Goal: Task Accomplishment & Management: Manage account settings

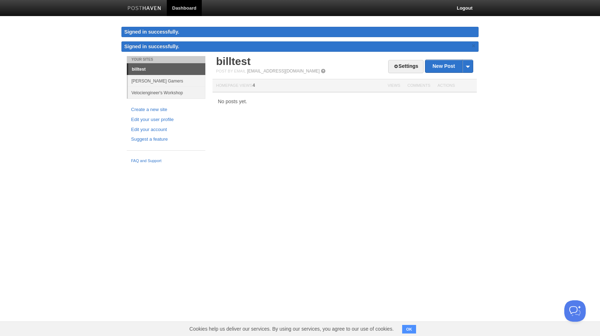
click at [155, 92] on link "Velociengineer's Workshop" at bounding box center [166, 93] width 77 height 12
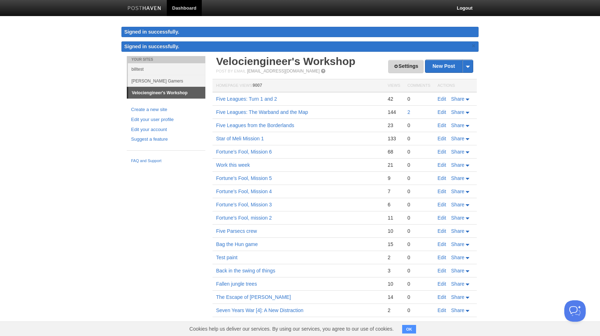
click at [411, 65] on div "Settings New Post by Web by Email Velociengineer's Workshop Post by Email [EMAI…" at bounding box center [344, 206] width 257 height 301
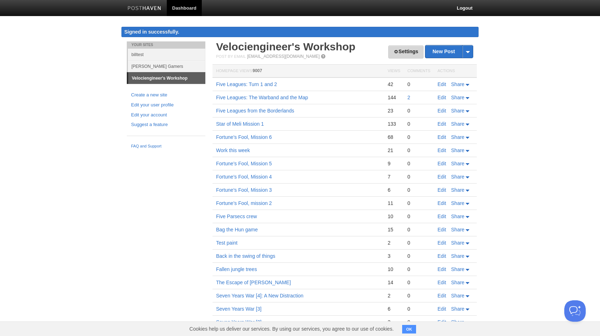
click at [408, 52] on link "Settings" at bounding box center [405, 51] width 35 height 13
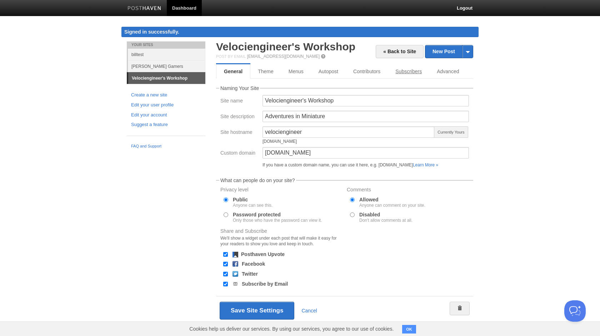
click at [418, 70] on link "Subscribers" at bounding box center [408, 71] width 41 height 14
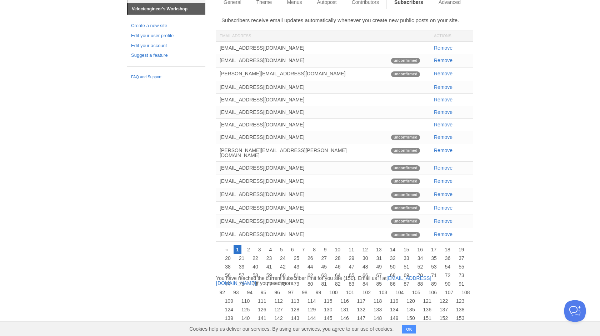
scroll to position [69, 0]
click at [441, 60] on link "Remove" at bounding box center [443, 61] width 19 height 6
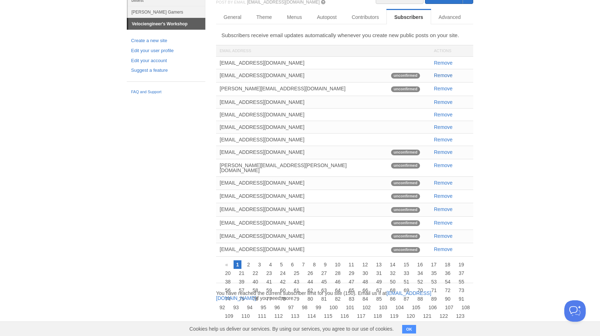
scroll to position [41, 0]
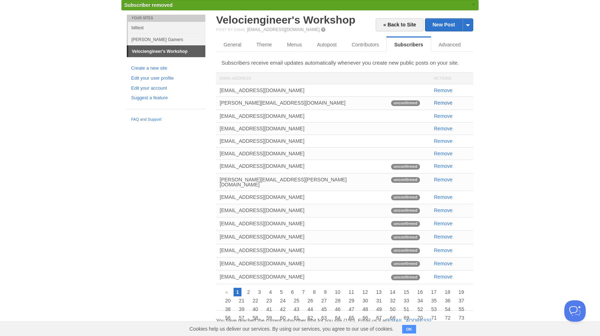
click at [445, 103] on link "Remove" at bounding box center [443, 103] width 19 height 6
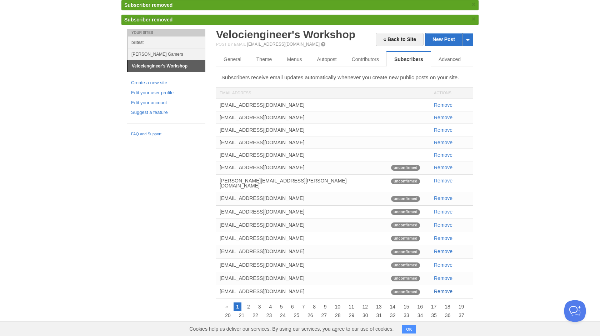
click at [444, 288] on link "Remove" at bounding box center [443, 291] width 19 height 6
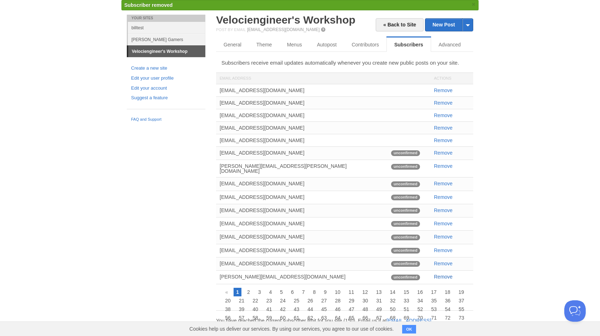
click at [444, 275] on link "Remove" at bounding box center [443, 277] width 19 height 6
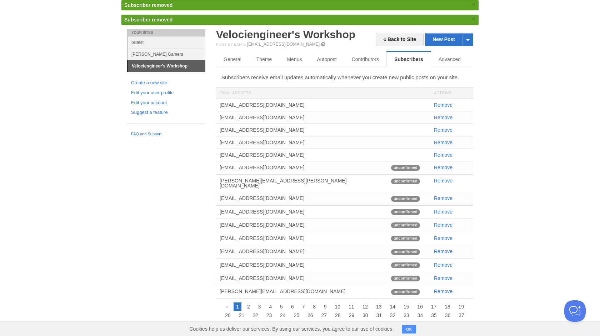
click at [444, 275] on link "Remove" at bounding box center [443, 278] width 19 height 6
click at [443, 222] on link "Remove" at bounding box center [443, 225] width 19 height 6
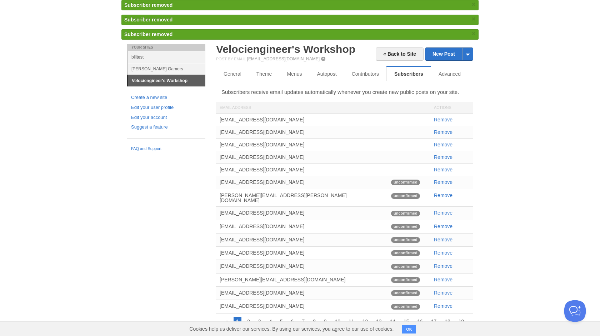
click at [443, 223] on link "Remove" at bounding box center [443, 226] width 19 height 6
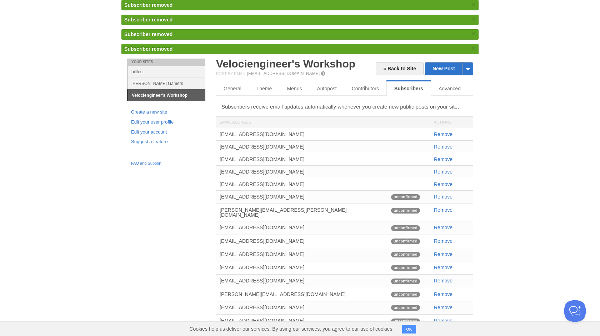
click at [443, 224] on link "Remove" at bounding box center [443, 227] width 19 height 6
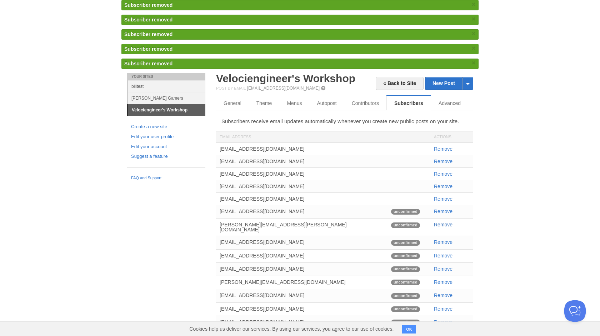
click at [443, 225] on link "Remove" at bounding box center [443, 225] width 19 height 6
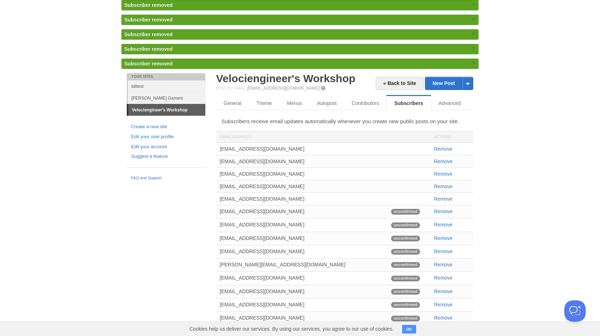
click at [443, 225] on link "Remove" at bounding box center [443, 225] width 19 height 6
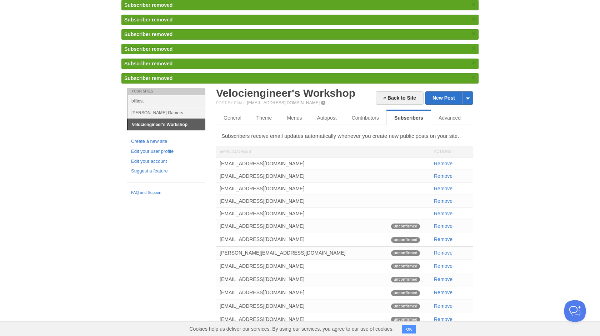
click at [443, 225] on link "Remove" at bounding box center [443, 226] width 19 height 6
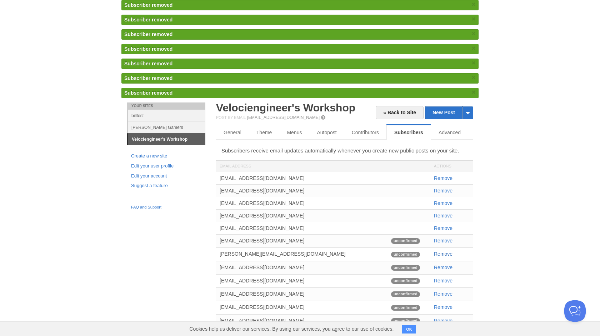
click at [445, 254] on link "Remove" at bounding box center [443, 254] width 19 height 6
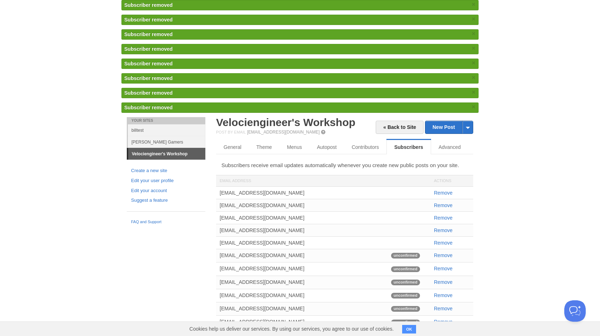
click at [445, 254] on link "Remove" at bounding box center [443, 255] width 19 height 6
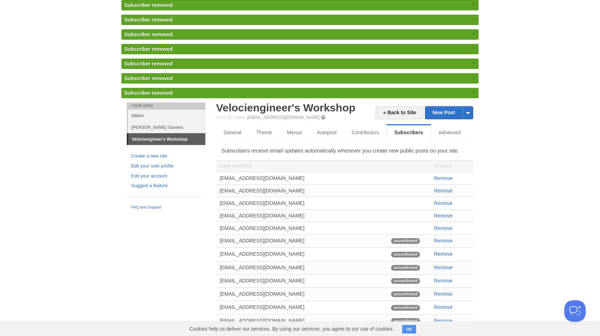
click at [447, 255] on link "Remove" at bounding box center [443, 254] width 19 height 6
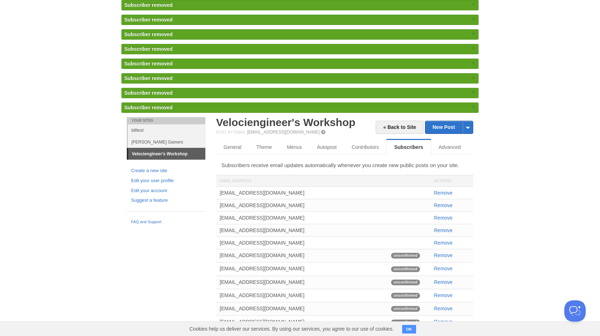
click at [447, 255] on link "Remove" at bounding box center [443, 255] width 19 height 6
click at [446, 293] on link "Remove" at bounding box center [443, 295] width 19 height 6
click at [446, 293] on div "[EMAIL_ADDRESS][DOMAIN_NAME] Remove [EMAIL_ADDRESS][DOMAIN_NAME] Remove [EMAIL_…" at bounding box center [344, 285] width 257 height 196
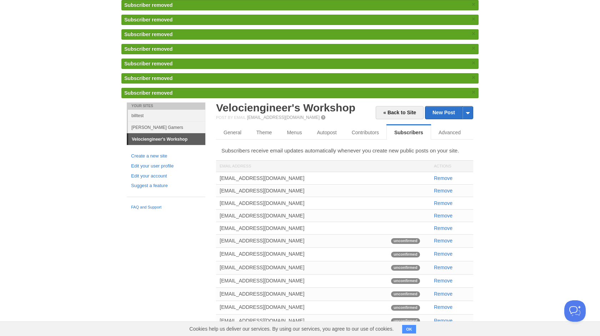
click at [446, 293] on link "Remove" at bounding box center [443, 294] width 19 height 6
click at [446, 293] on div "[EMAIL_ADDRESS][DOMAIN_NAME] Remove [EMAIL_ADDRESS][DOMAIN_NAME] Remove [EMAIL_…" at bounding box center [344, 270] width 257 height 196
click at [446, 293] on link "Remove" at bounding box center [443, 294] width 19 height 6
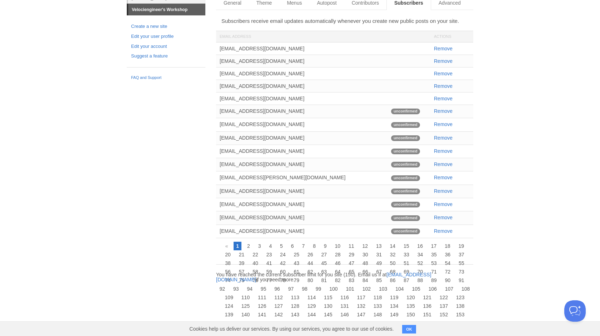
scroll to position [127, 0]
click at [441, 230] on link "Remove" at bounding box center [443, 231] width 19 height 6
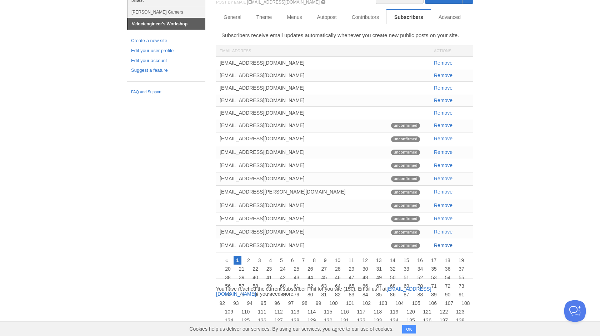
scroll to position [71, 0]
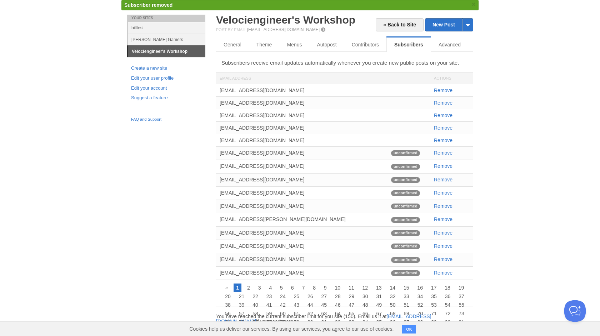
click at [441, 230] on link "Remove" at bounding box center [443, 233] width 19 height 6
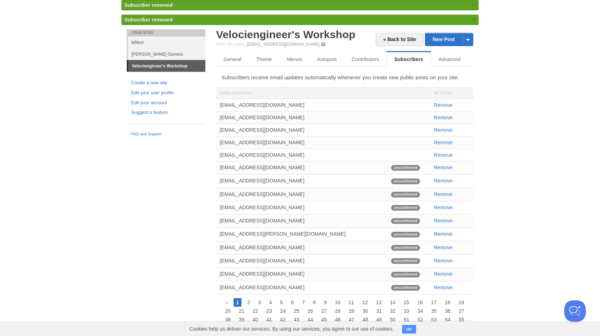
click at [442, 233] on link "Remove" at bounding box center [443, 234] width 19 height 6
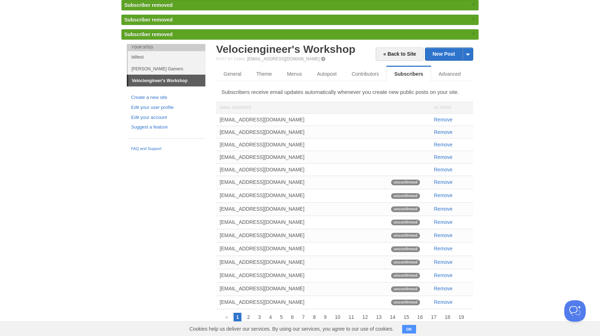
click at [442, 233] on link "Remove" at bounding box center [443, 235] width 19 height 6
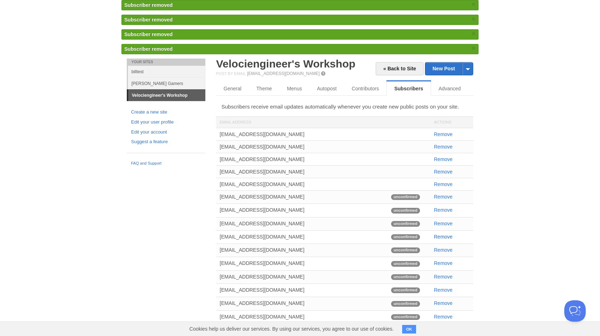
click at [442, 237] on link "Remove" at bounding box center [443, 237] width 19 height 6
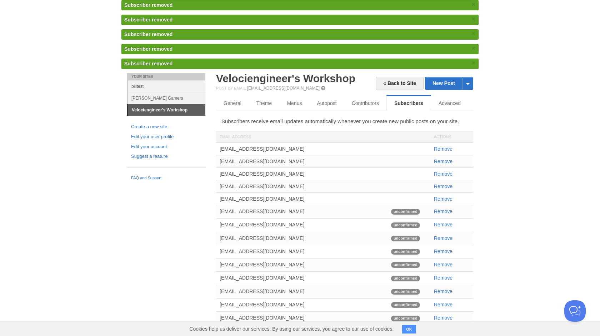
click at [442, 237] on link "Remove" at bounding box center [443, 238] width 19 height 6
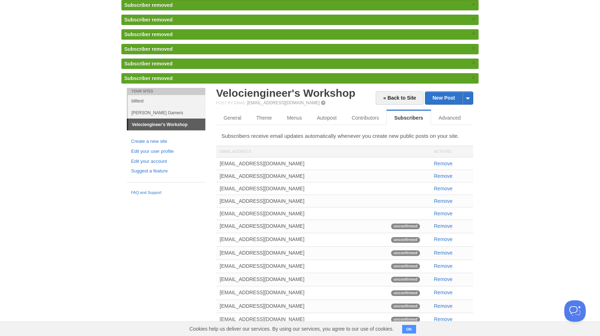
click at [442, 237] on link "Remove" at bounding box center [443, 239] width 19 height 6
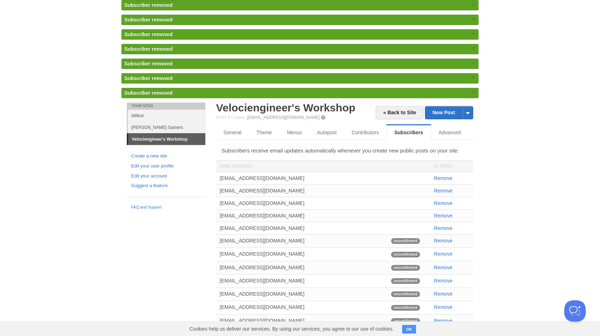
click at [442, 237] on div "[EMAIL_ADDRESS][DOMAIN_NAME] Remove [EMAIL_ADDRESS][DOMAIN_NAME] Remove [EMAIL_…" at bounding box center [344, 270] width 257 height 196
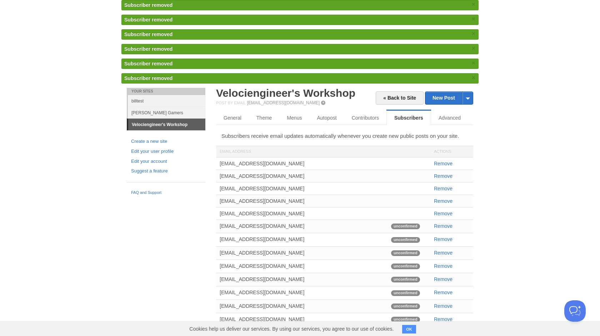
click at [442, 237] on link "Remove" at bounding box center [443, 239] width 19 height 6
click at [442, 237] on div "[EMAIL_ADDRESS][DOMAIN_NAME] Remove [EMAIL_ADDRESS][DOMAIN_NAME] Remove [EMAIL_…" at bounding box center [344, 257] width 257 height 200
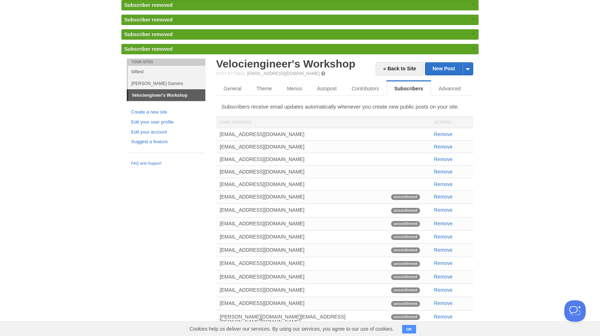
click at [442, 237] on link "Remove" at bounding box center [443, 237] width 19 height 6
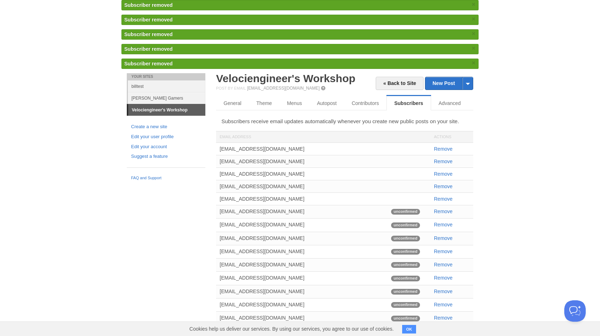
click at [442, 237] on link "Remove" at bounding box center [443, 238] width 19 height 6
click at [442, 237] on div "[EMAIL_ADDRESS][DOMAIN_NAME] Remove [EMAIL_ADDRESS][DOMAIN_NAME] Remove [EMAIL_…" at bounding box center [344, 245] width 257 height 204
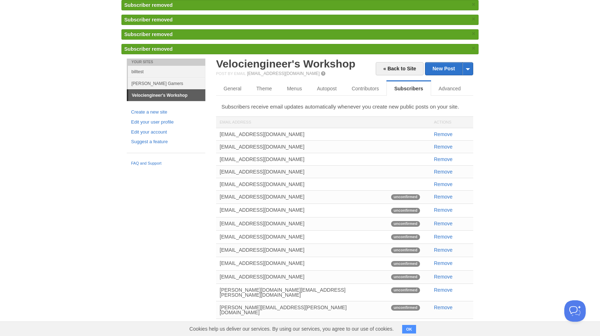
click at [442, 237] on link "Remove" at bounding box center [443, 237] width 19 height 6
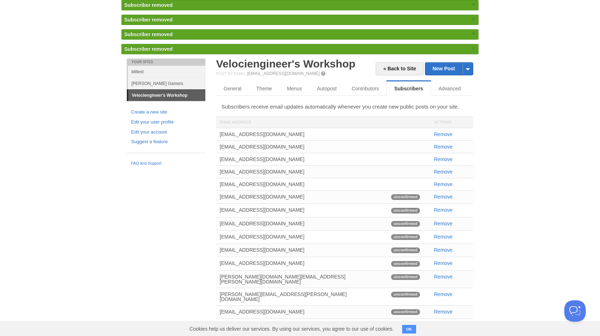
click at [442, 237] on link "Remove" at bounding box center [443, 237] width 19 height 6
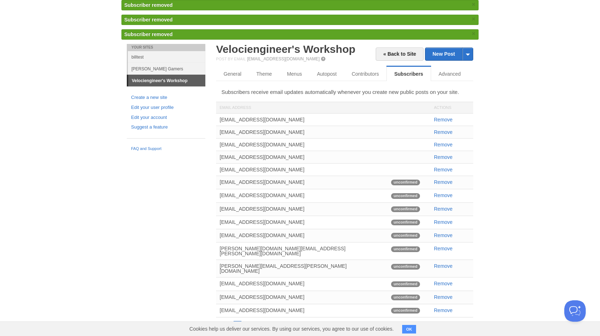
click at [442, 237] on link "Remove" at bounding box center [443, 235] width 19 height 6
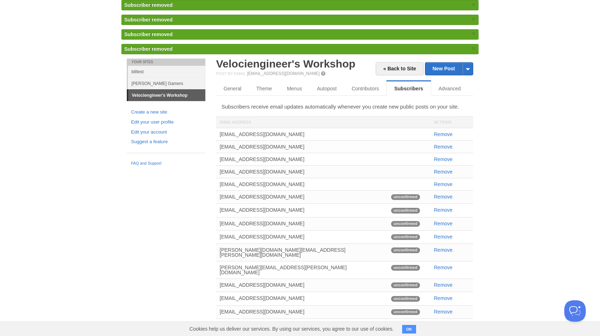
click at [442, 237] on link "Remove" at bounding box center [443, 237] width 19 height 6
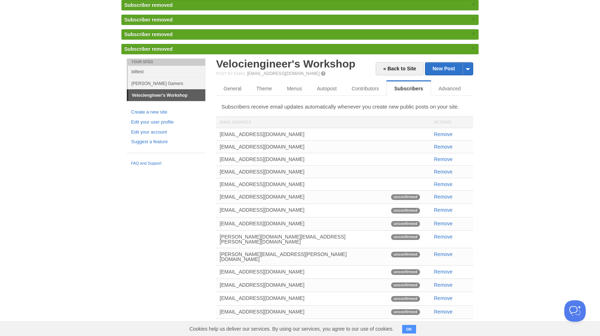
click at [442, 237] on link "Remove" at bounding box center [443, 237] width 19 height 6
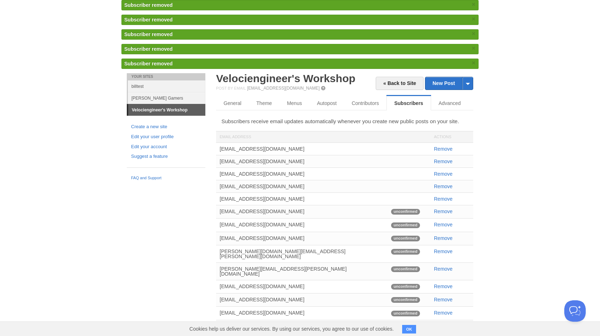
click at [442, 237] on link "Remove" at bounding box center [443, 238] width 19 height 6
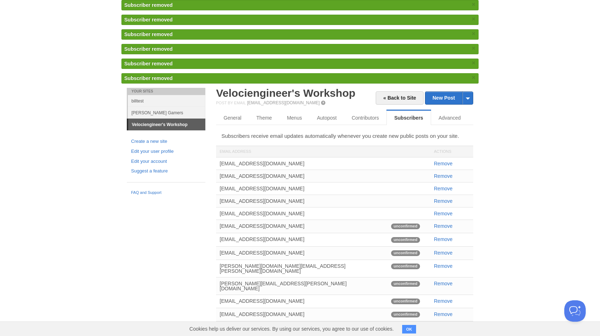
click at [442, 237] on link "Remove" at bounding box center [443, 239] width 19 height 6
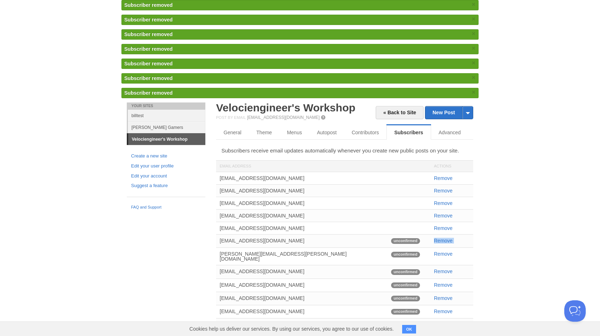
click at [442, 237] on div "Remove" at bounding box center [451, 240] width 43 height 12
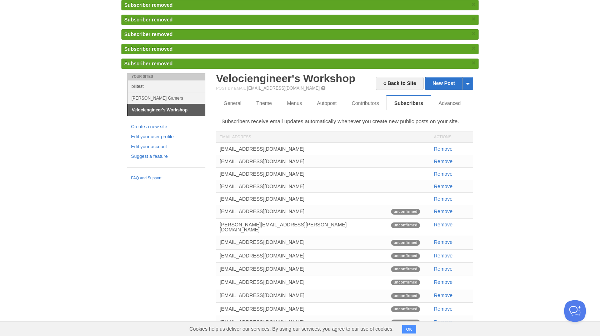
click at [446, 256] on div "Remove" at bounding box center [451, 255] width 43 height 12
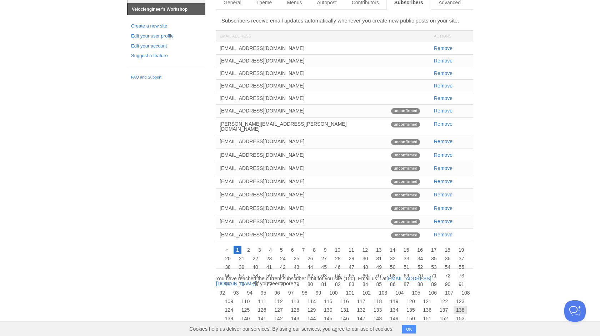
scroll to position [127, 0]
click at [461, 314] on link "153" at bounding box center [459, 318] width 13 height 9
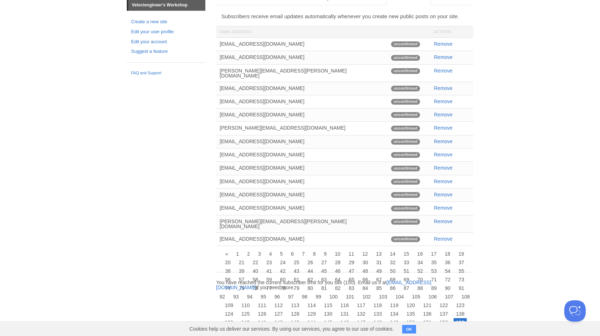
scroll to position [73, 0]
click at [442, 44] on link "Remove" at bounding box center [443, 44] width 19 height 6
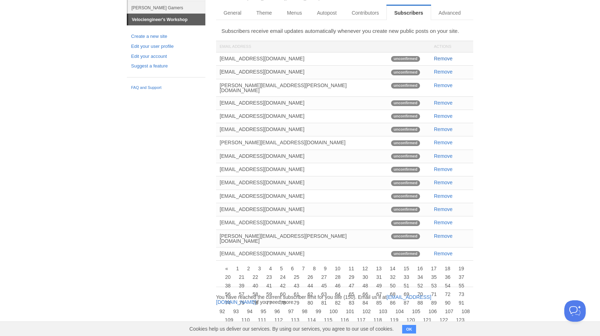
scroll to position [41, 0]
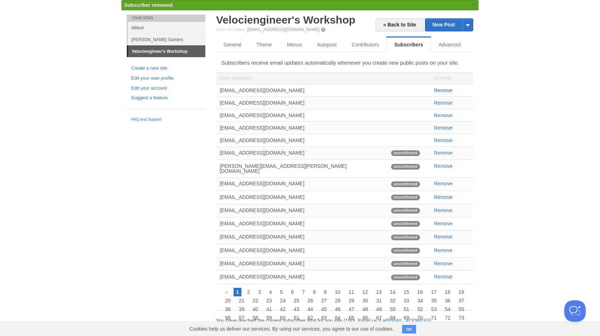
click at [445, 89] on link "Remove" at bounding box center [443, 90] width 19 height 6
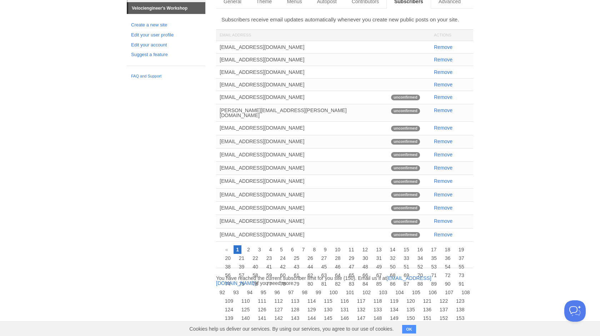
scroll to position [70, 0]
click at [445, 233] on link "Remove" at bounding box center [443, 235] width 19 height 6
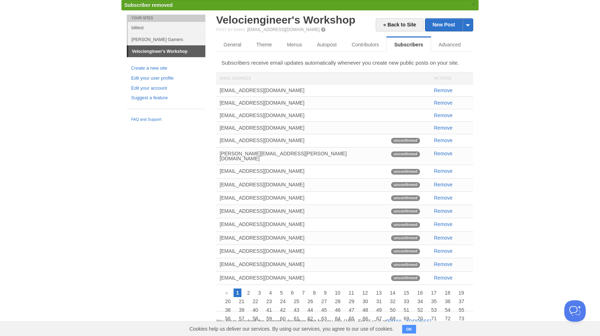
click at [445, 235] on link "Remove" at bounding box center [443, 238] width 19 height 6
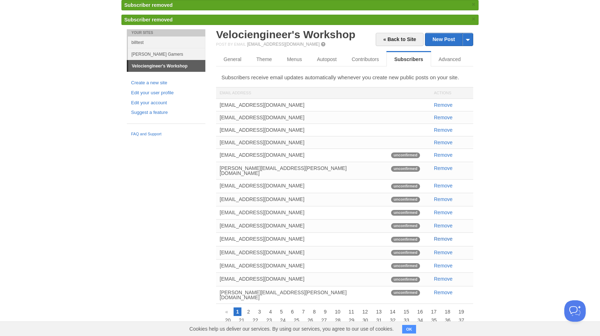
click at [445, 236] on link "Remove" at bounding box center [443, 239] width 19 height 6
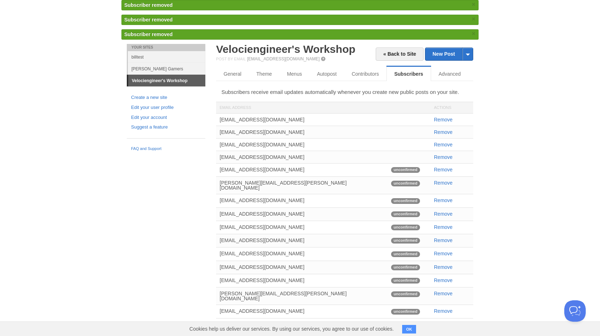
click at [444, 238] on link "Remove" at bounding box center [443, 240] width 19 height 6
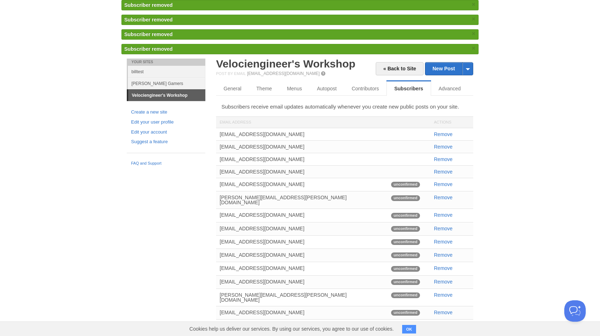
click at [444, 239] on link "Remove" at bounding box center [443, 242] width 19 height 6
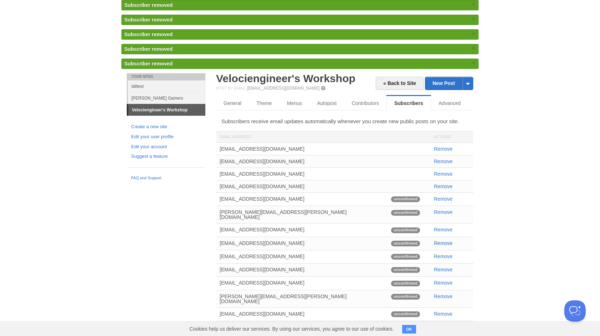
click at [444, 241] on link "Remove" at bounding box center [443, 243] width 19 height 6
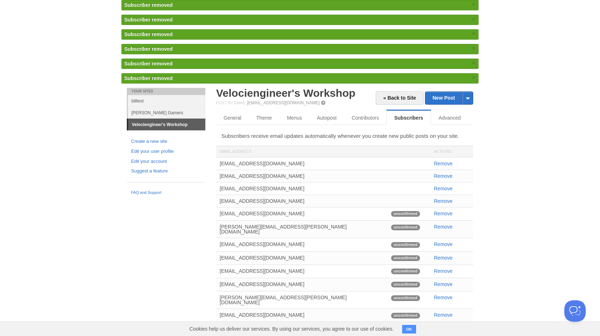
click at [444, 241] on link "Remove" at bounding box center [443, 244] width 19 height 6
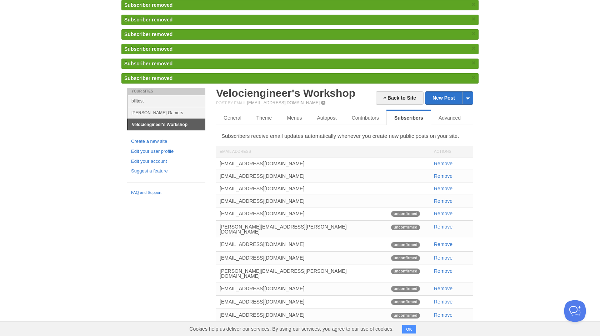
click at [444, 241] on link "Remove" at bounding box center [443, 244] width 19 height 6
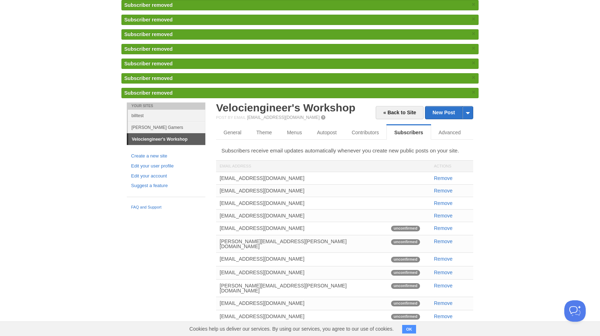
click at [444, 241] on link "Remove" at bounding box center [443, 241] width 19 height 6
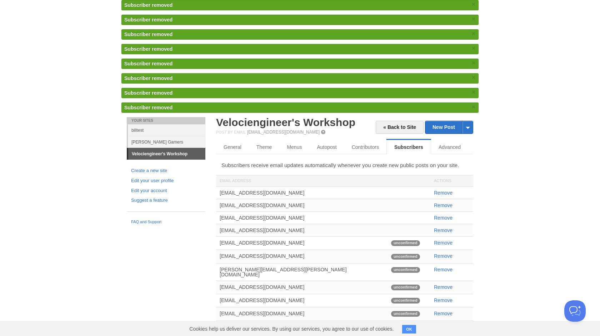
click at [444, 241] on link "Remove" at bounding box center [443, 243] width 19 height 6
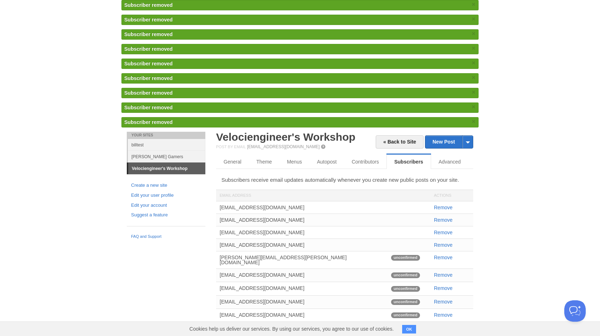
click at [444, 241] on div "Remove" at bounding box center [451, 245] width 43 height 12
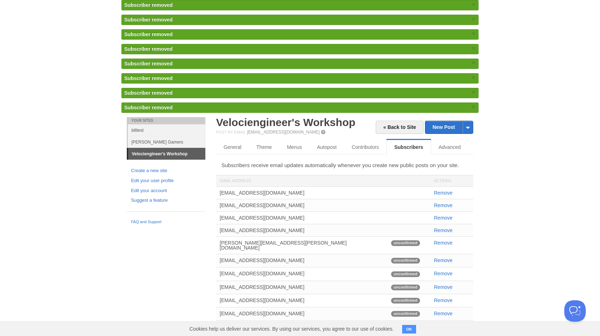
click at [444, 241] on link "Remove" at bounding box center [443, 243] width 19 height 6
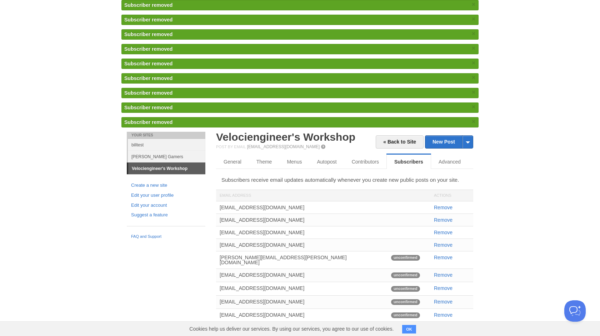
click at [444, 241] on div "Remove" at bounding box center [451, 245] width 43 height 12
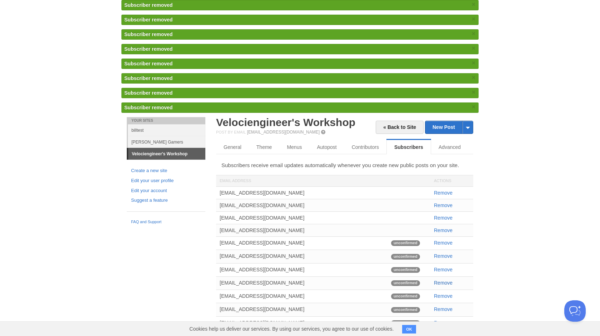
click at [452, 285] on link "Remove" at bounding box center [443, 283] width 19 height 6
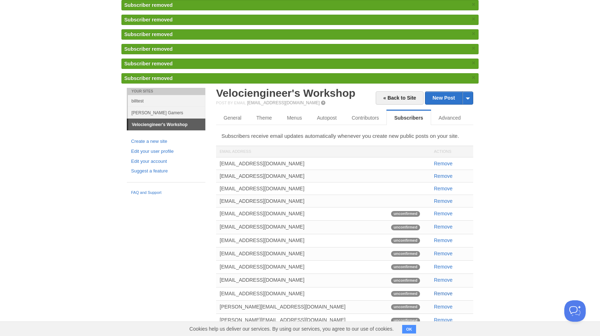
click at [446, 294] on link "Remove" at bounding box center [443, 294] width 19 height 6
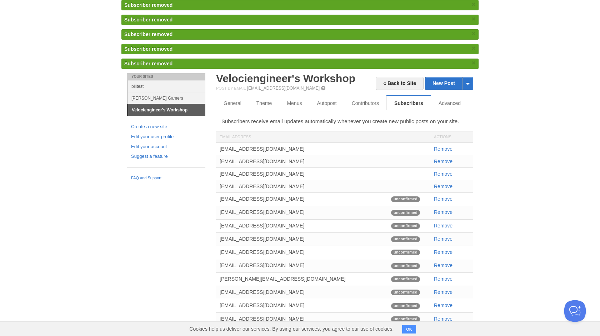
click at [446, 294] on link "Remove" at bounding box center [443, 292] width 19 height 6
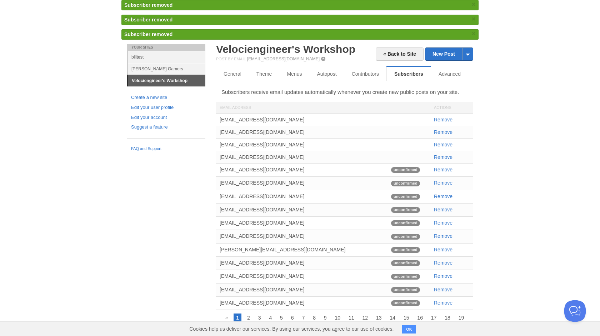
click at [446, 294] on div "Remove" at bounding box center [451, 289] width 43 height 12
click at [446, 291] on link "Remove" at bounding box center [443, 290] width 19 height 6
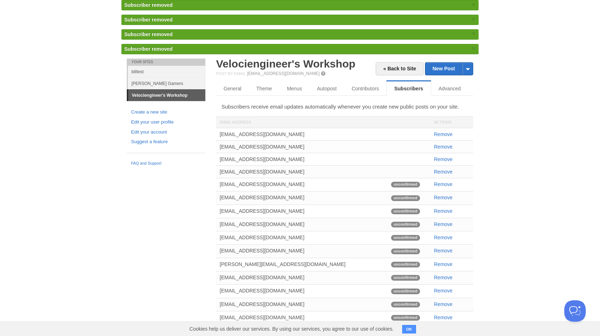
click at [446, 291] on link "Remove" at bounding box center [443, 291] width 19 height 6
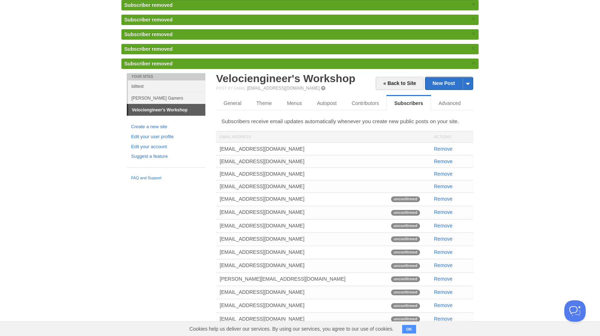
click at [446, 291] on link "Remove" at bounding box center [443, 292] width 19 height 6
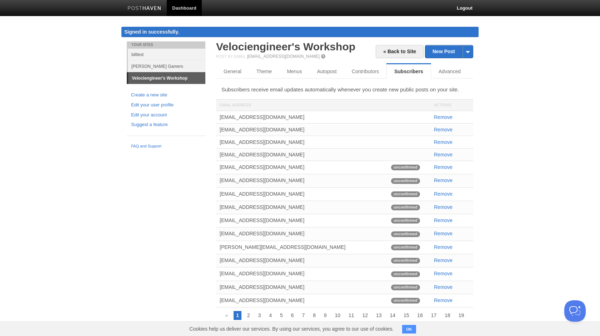
scroll to position [0, 0]
click at [457, 69] on link "Advanced" at bounding box center [449, 71] width 37 height 14
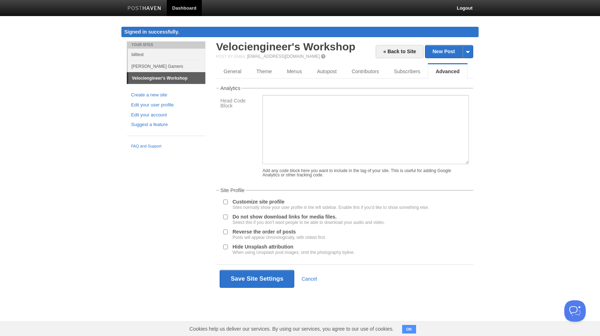
click at [409, 328] on button "OK" at bounding box center [409, 329] width 14 height 9
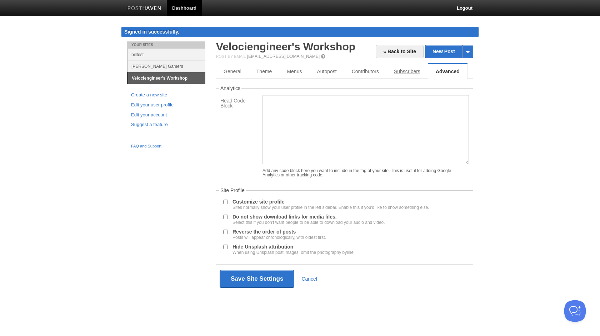
click at [409, 72] on link "Subscribers" at bounding box center [406, 71] width 41 height 14
